Goal: Information Seeking & Learning: Learn about a topic

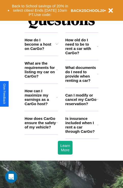
click at [97, 101] on icon at bounding box center [98, 99] width 2 height 4
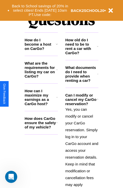
click at [41, 129] on h3 "How does CarGo ensure the safety of my vehicle?" at bounding box center [41, 122] width 32 height 13
click at [98, 48] on icon at bounding box center [98, 46] width 2 height 4
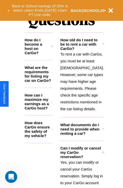
click at [41, 131] on h3 "How does CarGo ensure the safety of my vehicle?" at bounding box center [38, 129] width 27 height 17
click at [41, 78] on h3 "What are the requirements for listing my car on CarGo?" at bounding box center [38, 73] width 27 height 17
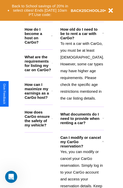
click at [102, 142] on polyline at bounding box center [103, 141] width 2 height 1
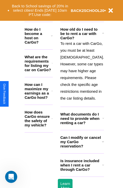
click at [102, 35] on icon at bounding box center [103, 33] width 2 height 4
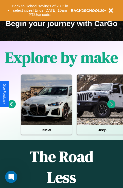
scroll to position [78, 0]
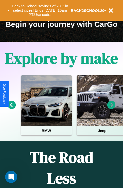
click at [111, 108] on icon at bounding box center [111, 105] width 8 height 8
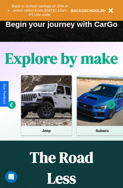
click at [11, 108] on icon at bounding box center [12, 105] width 8 height 8
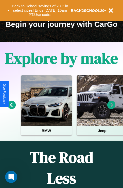
click at [111, 108] on icon at bounding box center [111, 105] width 8 height 8
